Goal: Information Seeking & Learning: Learn about a topic

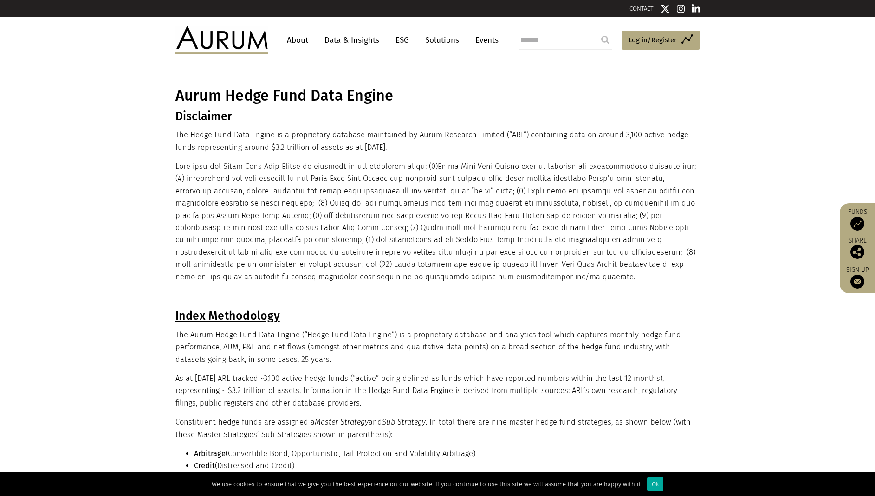
scroll to position [335, 0]
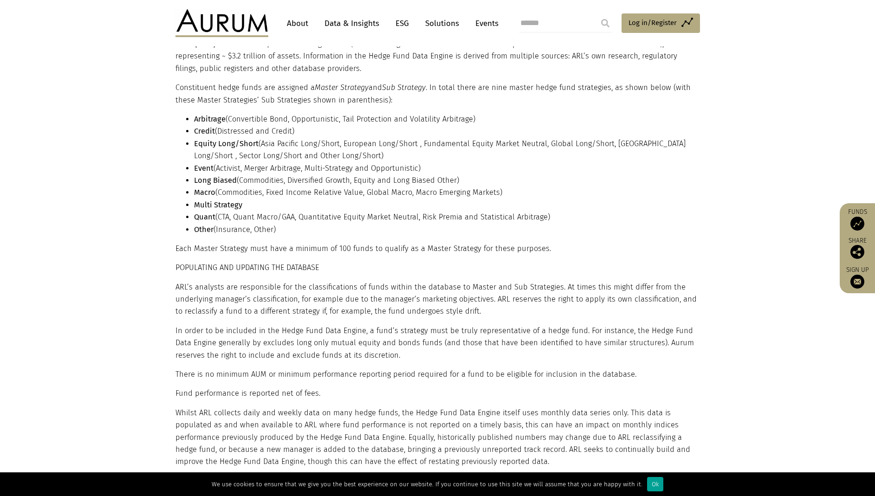
click at [654, 485] on div "Ok" at bounding box center [655, 484] width 16 height 14
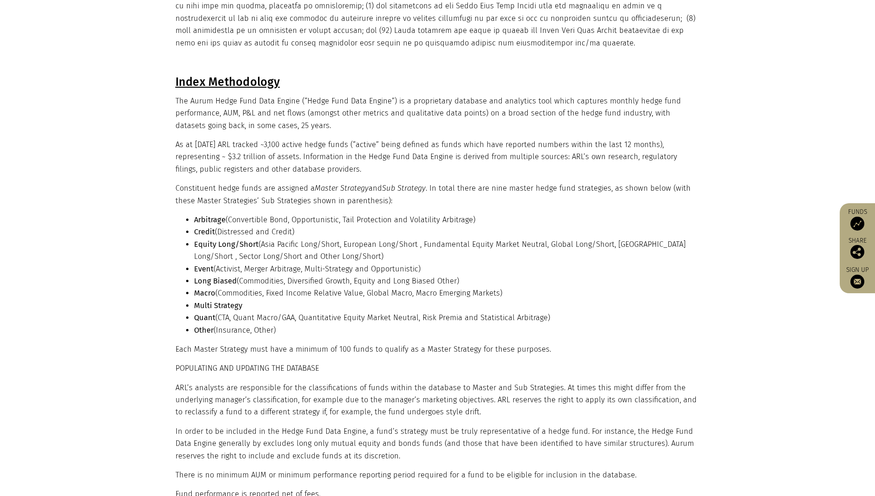
scroll to position [0, 0]
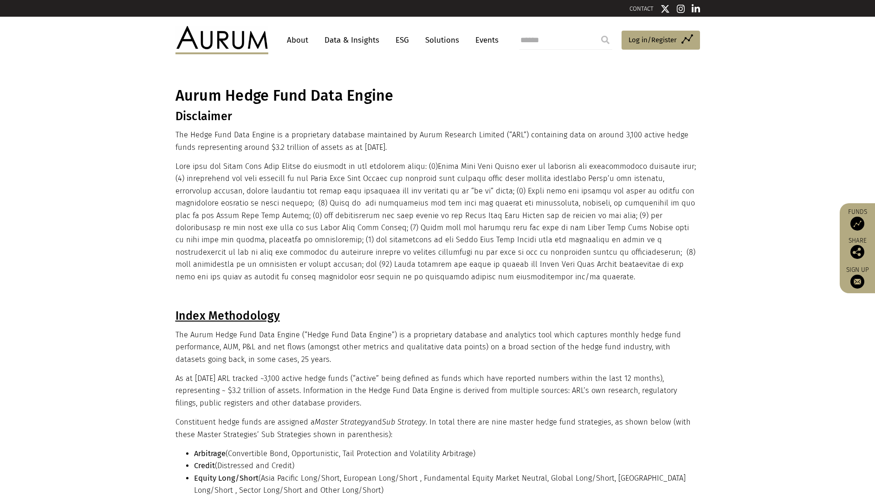
click at [371, 39] on link "Data & Insights" at bounding box center [352, 40] width 64 height 17
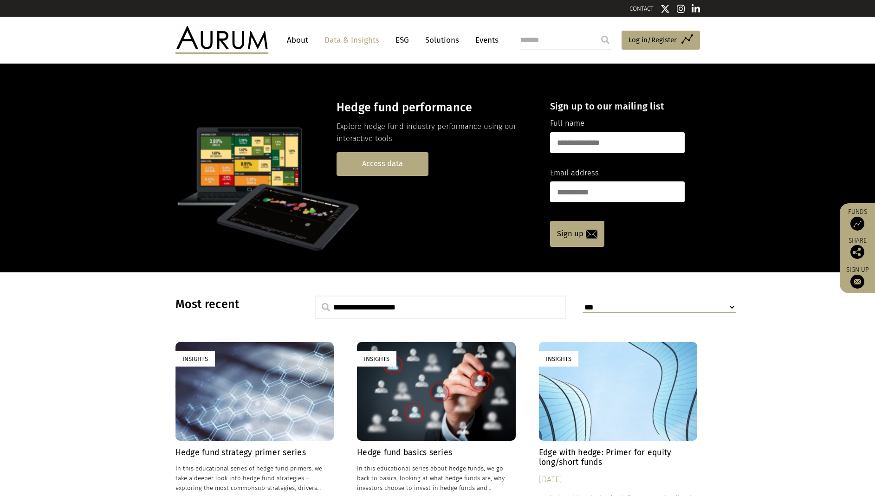
click at [393, 170] on link "Access data" at bounding box center [383, 164] width 92 height 24
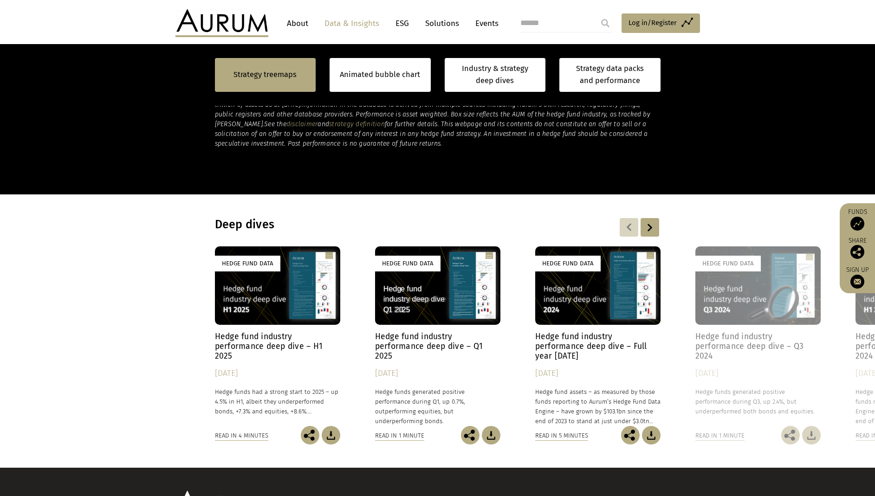
scroll to position [733, 0]
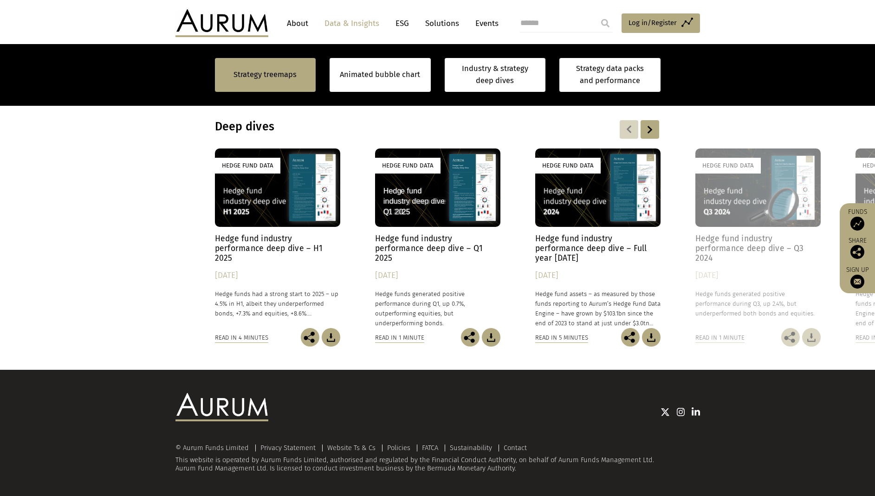
click at [490, 27] on link "Events" at bounding box center [485, 23] width 28 height 17
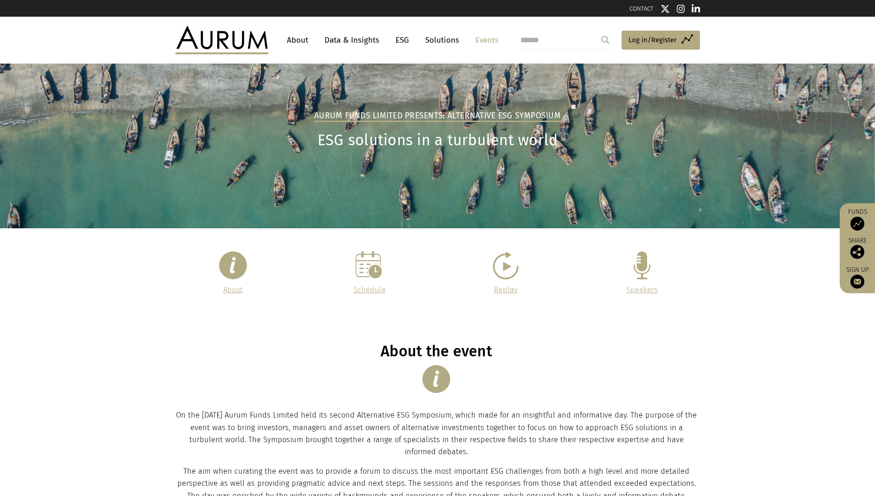
click at [368, 272] on img at bounding box center [370, 266] width 28 height 28
click at [344, 42] on link "Data & Insights" at bounding box center [352, 40] width 64 height 17
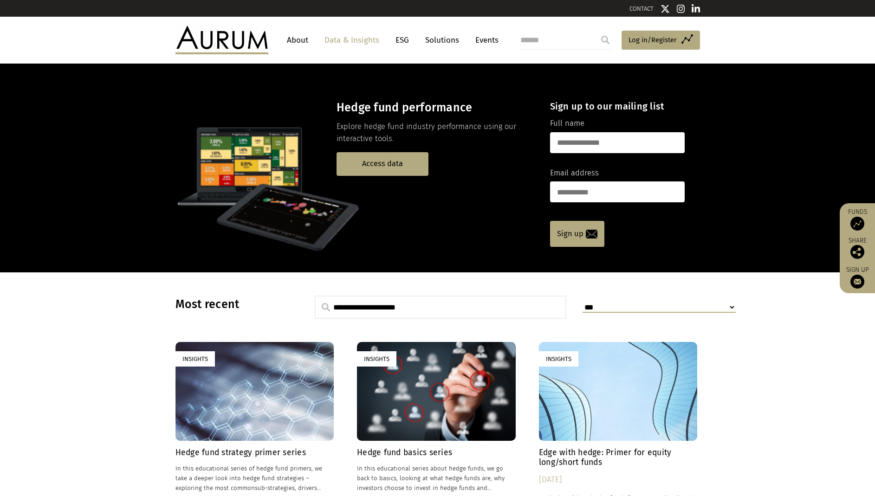
click at [298, 39] on link "About" at bounding box center [297, 40] width 31 height 17
